Goal: Navigation & Orientation: Find specific page/section

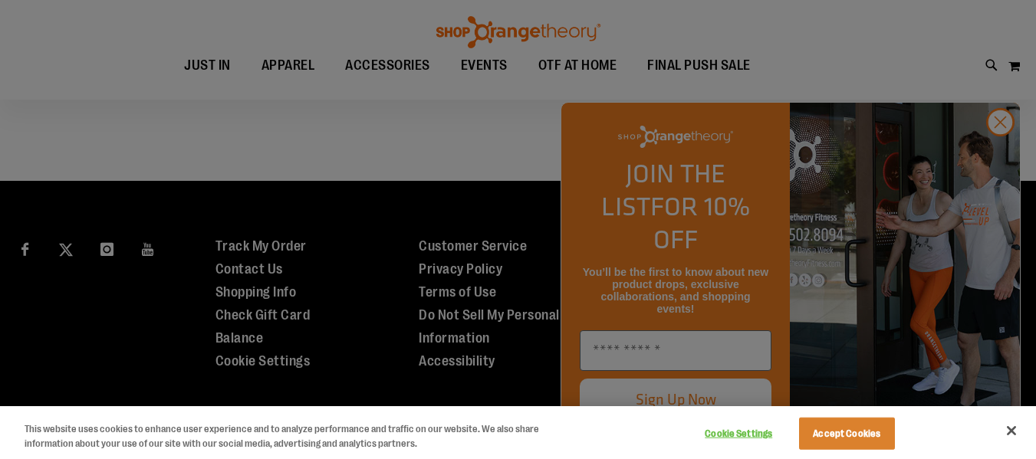
scroll to position [1532, 0]
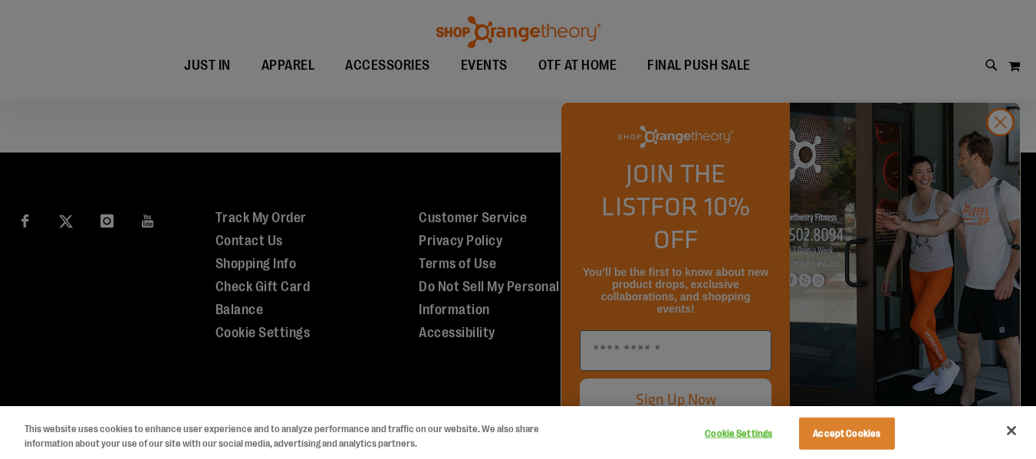
click at [994, 151] on div at bounding box center [518, 229] width 1036 height 459
click at [996, 147] on div at bounding box center [518, 229] width 1036 height 459
drag, startPoint x: 839, startPoint y: 422, endPoint x: 904, endPoint y: 389, distance: 72.7
click at [841, 423] on button "Accept Cookies" at bounding box center [847, 434] width 96 height 32
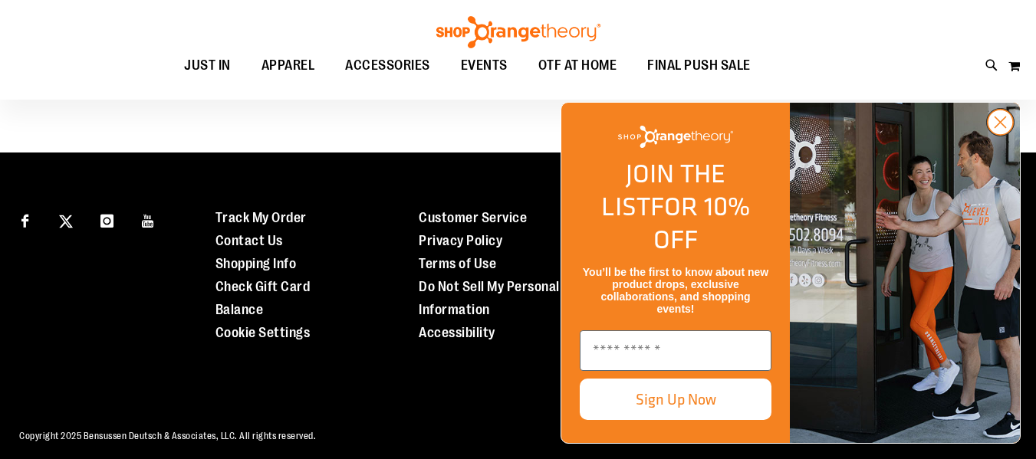
click at [1005, 128] on icon "Close dialog" at bounding box center [1000, 122] width 11 height 11
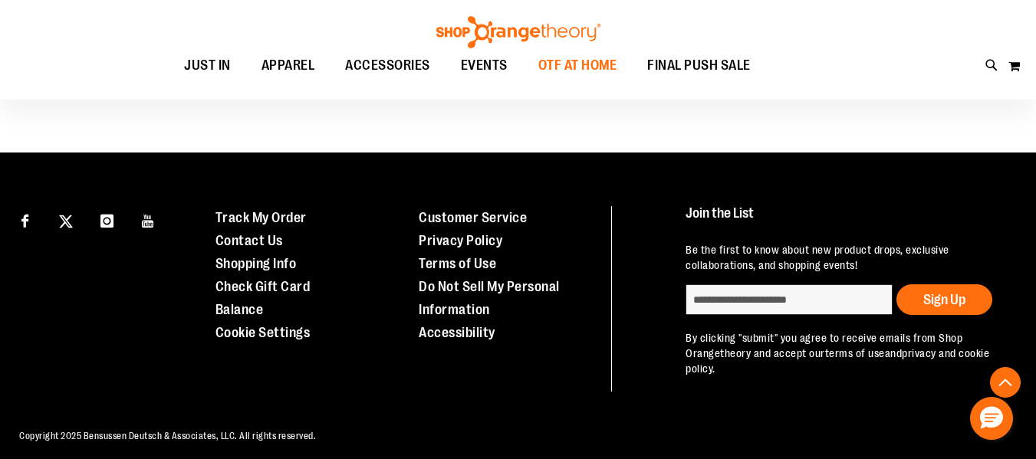
click at [570, 64] on span "OTF AT HOME" at bounding box center [577, 65] width 79 height 34
